Goal: Information Seeking & Learning: Learn about a topic

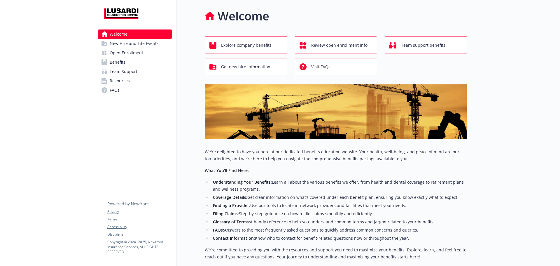
click at [131, 63] on link "Benefits" at bounding box center [135, 61] width 74 height 9
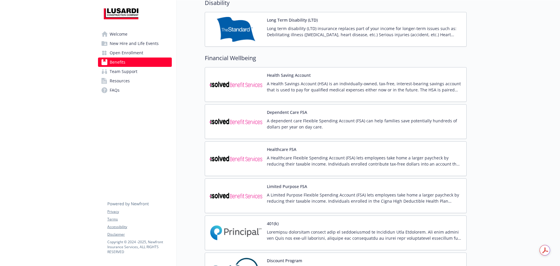
scroll to position [496, 0]
click at [130, 69] on span "Team Support" at bounding box center [124, 71] width 28 height 9
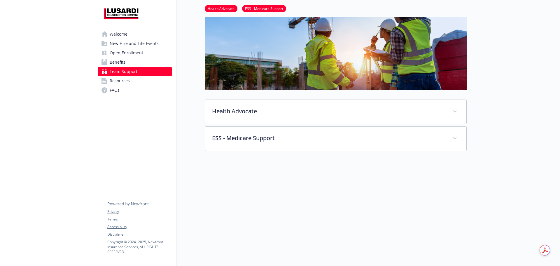
click at [136, 80] on link "Resources" at bounding box center [135, 80] width 74 height 9
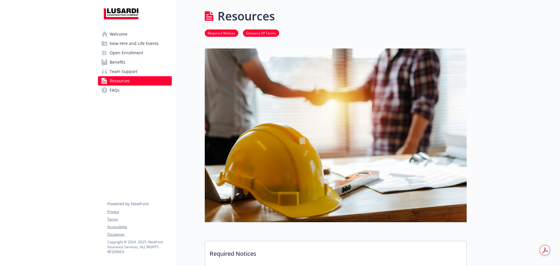
click at [134, 54] on span "Open Enrollment" at bounding box center [127, 52] width 34 height 9
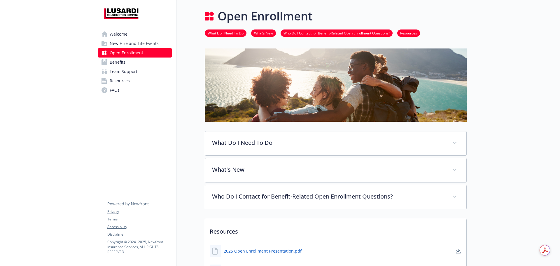
click at [137, 45] on span "New Hire and Life Events" at bounding box center [134, 43] width 49 height 9
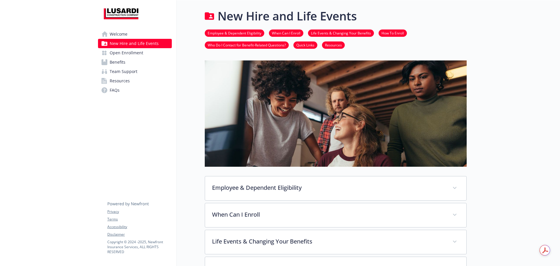
click at [138, 55] on span "Open Enrollment" at bounding box center [127, 52] width 34 height 9
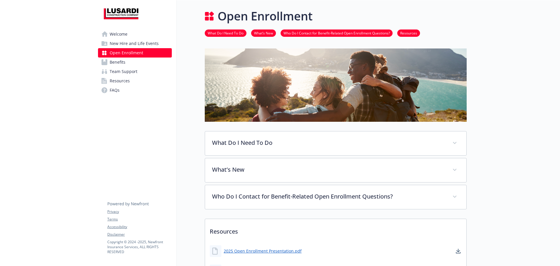
click at [125, 62] on span "Benefits" at bounding box center [118, 61] width 16 height 9
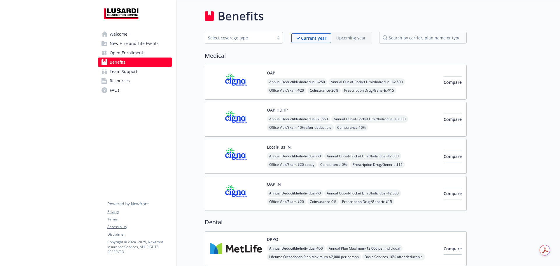
click at [245, 80] on img at bounding box center [236, 82] width 52 height 25
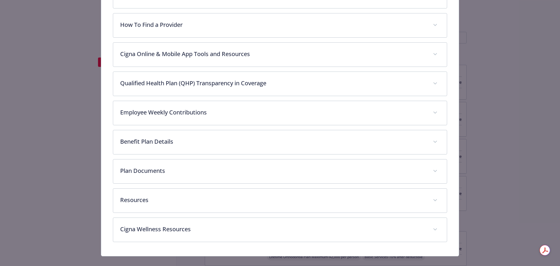
scroll to position [231, 0]
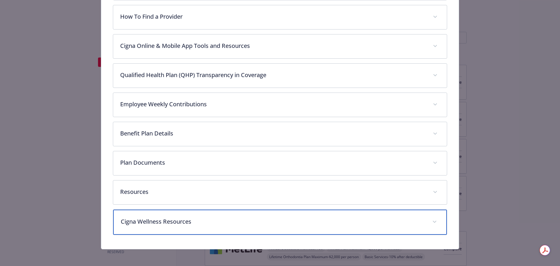
click at [210, 221] on p "Cigna Wellness Resources" at bounding box center [273, 221] width 305 height 9
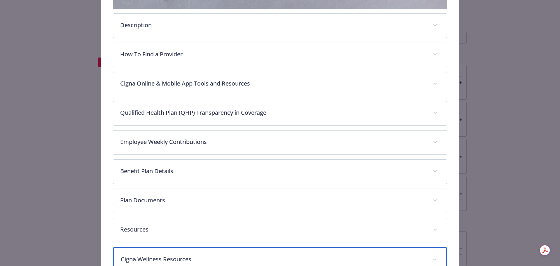
scroll to position [198, 0]
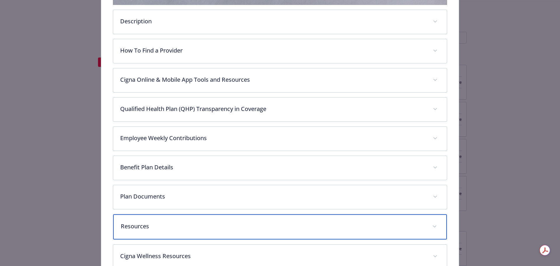
click at [171, 224] on p "Resources" at bounding box center [273, 226] width 305 height 9
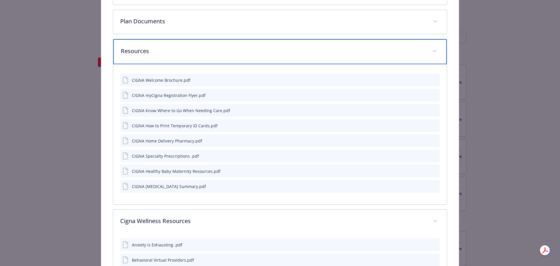
scroll to position [314, 0]
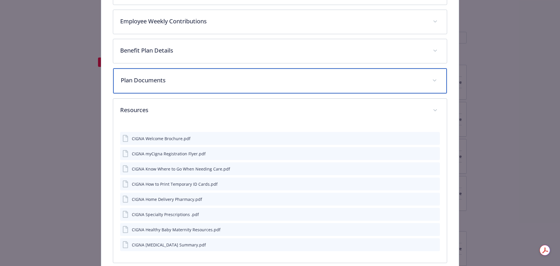
click at [175, 76] on p "Plan Documents" at bounding box center [273, 80] width 305 height 9
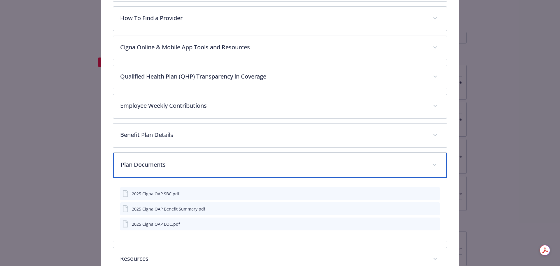
scroll to position [227, 0]
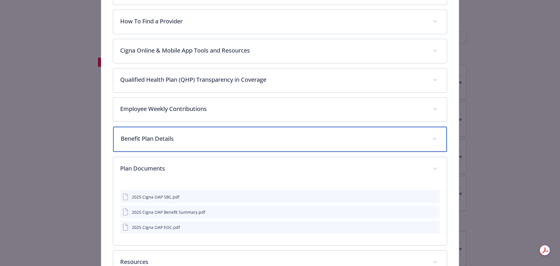
click at [176, 131] on div "Benefit Plan Details" at bounding box center [280, 139] width 334 height 25
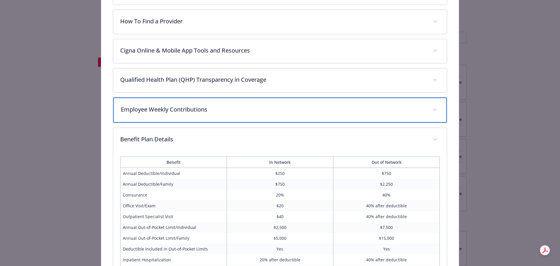
click at [217, 106] on p "Employee Weekly Contributions" at bounding box center [273, 109] width 305 height 9
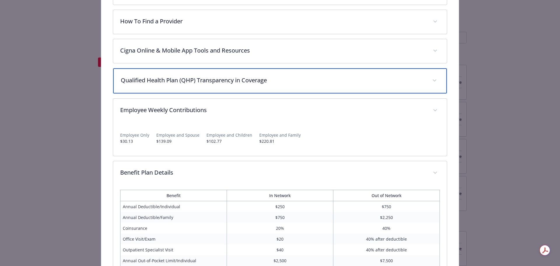
click at [220, 82] on p "Qualified Health Plan (QHP) Transparency in Coverage" at bounding box center [273, 80] width 305 height 9
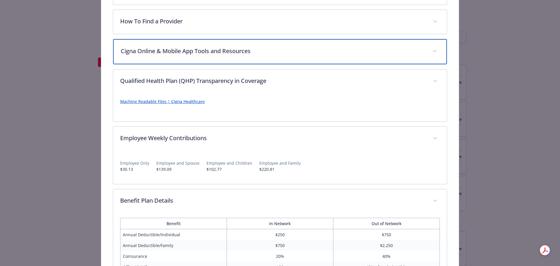
click at [218, 52] on p "Cigna Online & Mobile App Tools and Resources" at bounding box center [273, 51] width 305 height 9
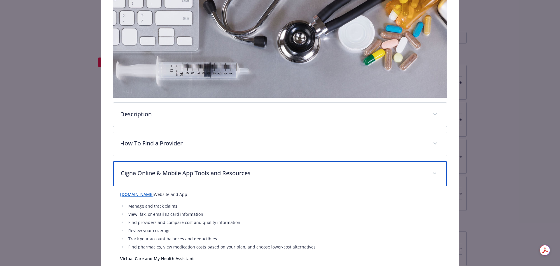
scroll to position [0, 0]
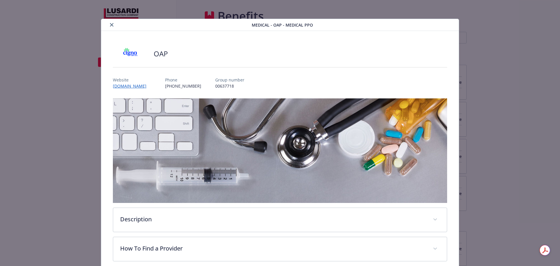
click at [110, 27] on button "close" at bounding box center [111, 24] width 7 height 7
